Goal: Book appointment/travel/reservation

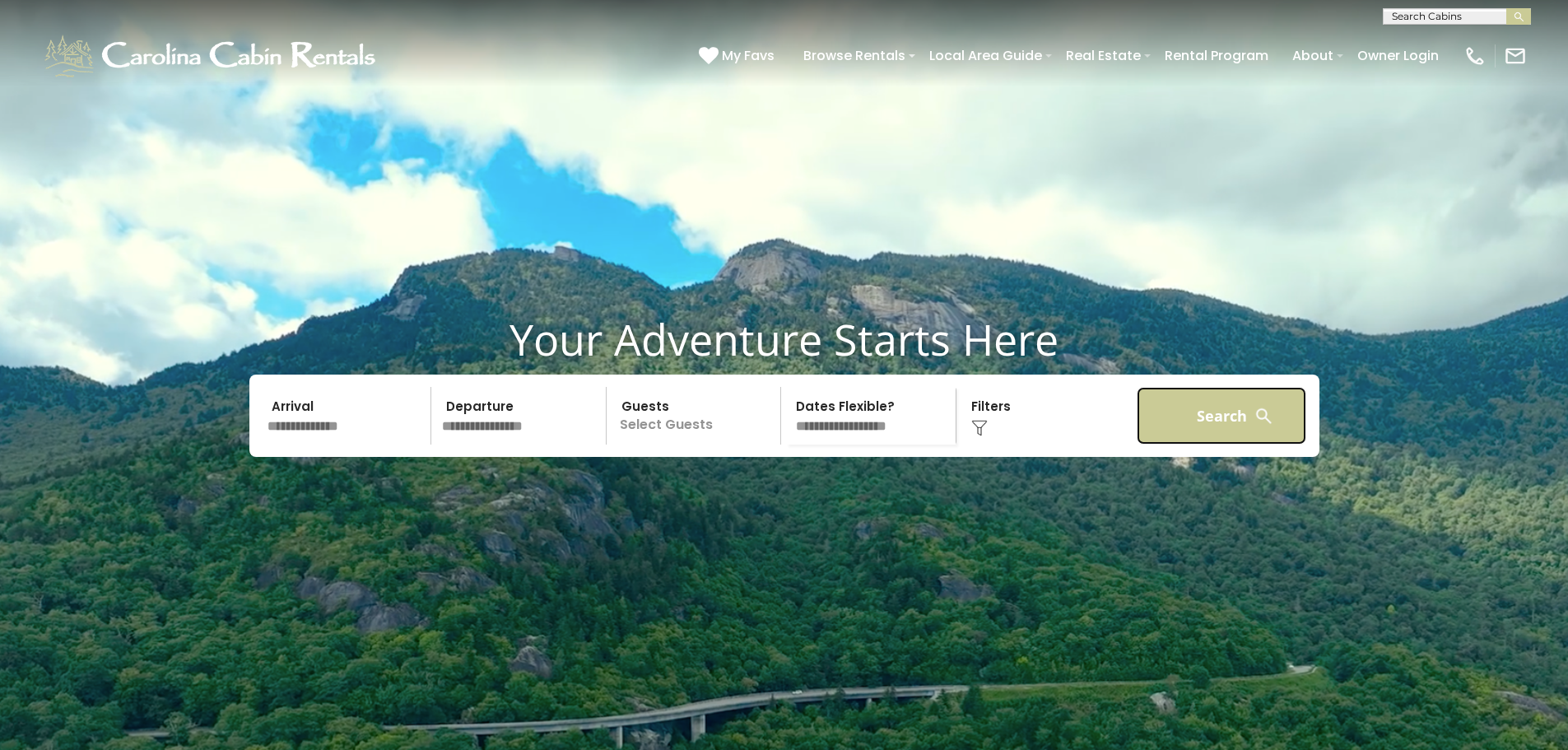
click at [1191, 444] on button "Search" at bounding box center [1222, 415] width 170 height 58
